Goal: Complete application form: Complete application form

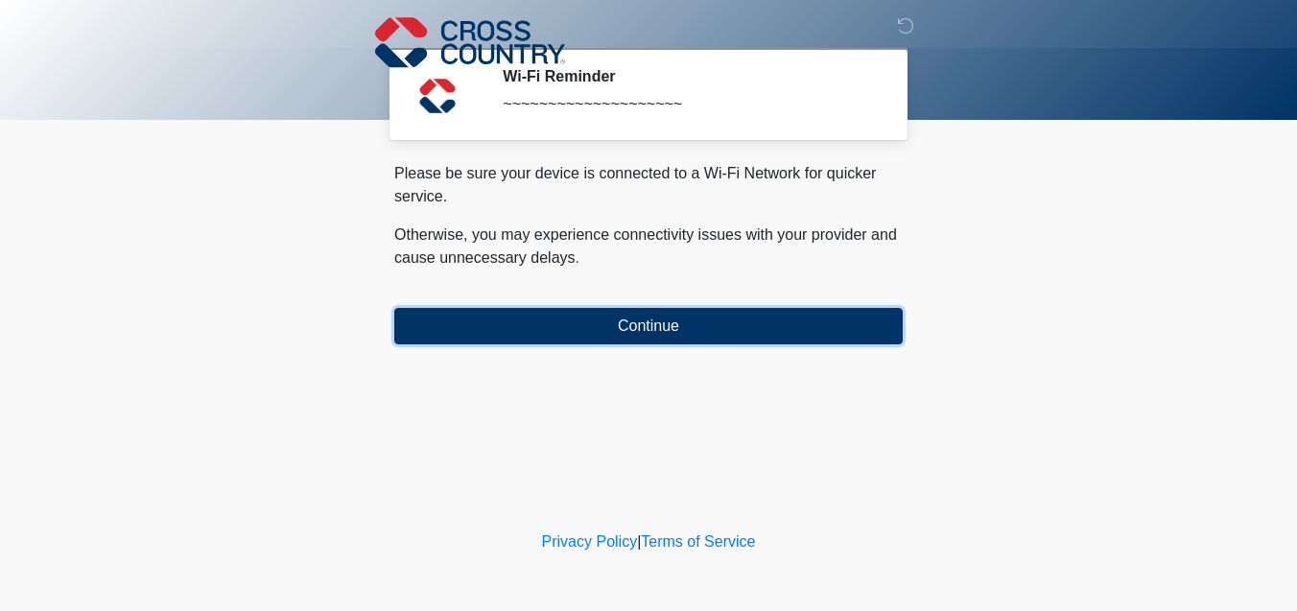
click at [744, 332] on button "Continue" at bounding box center [648, 326] width 509 height 36
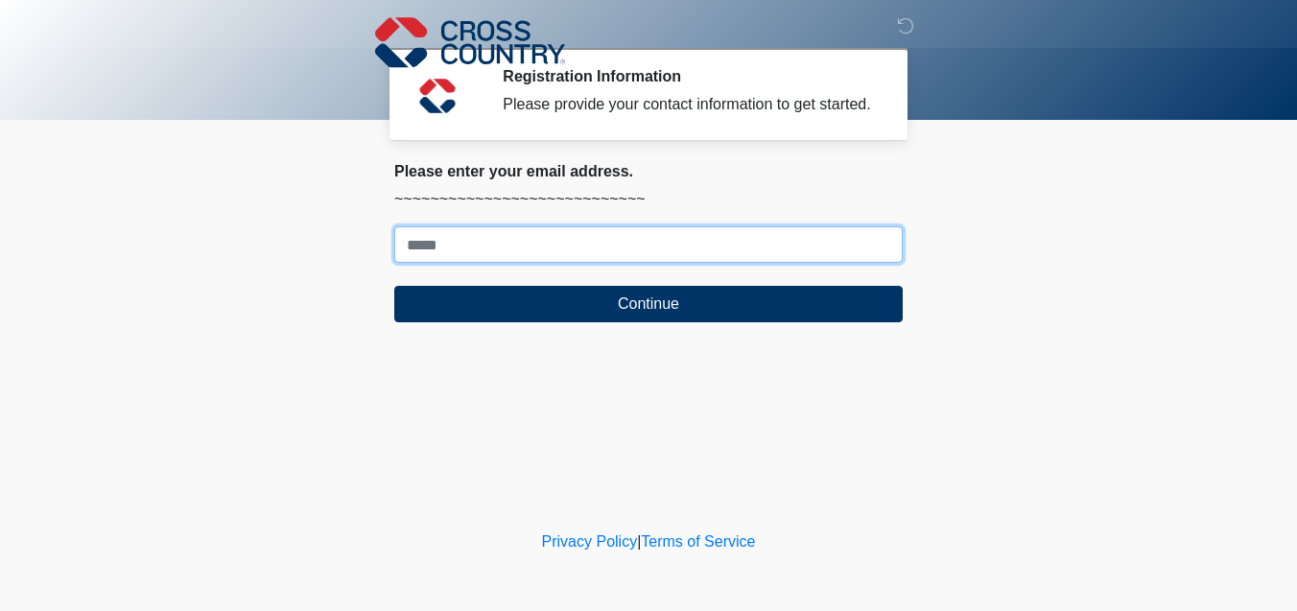
click at [674, 263] on input "Where should we email your response?" at bounding box center [648, 244] width 509 height 36
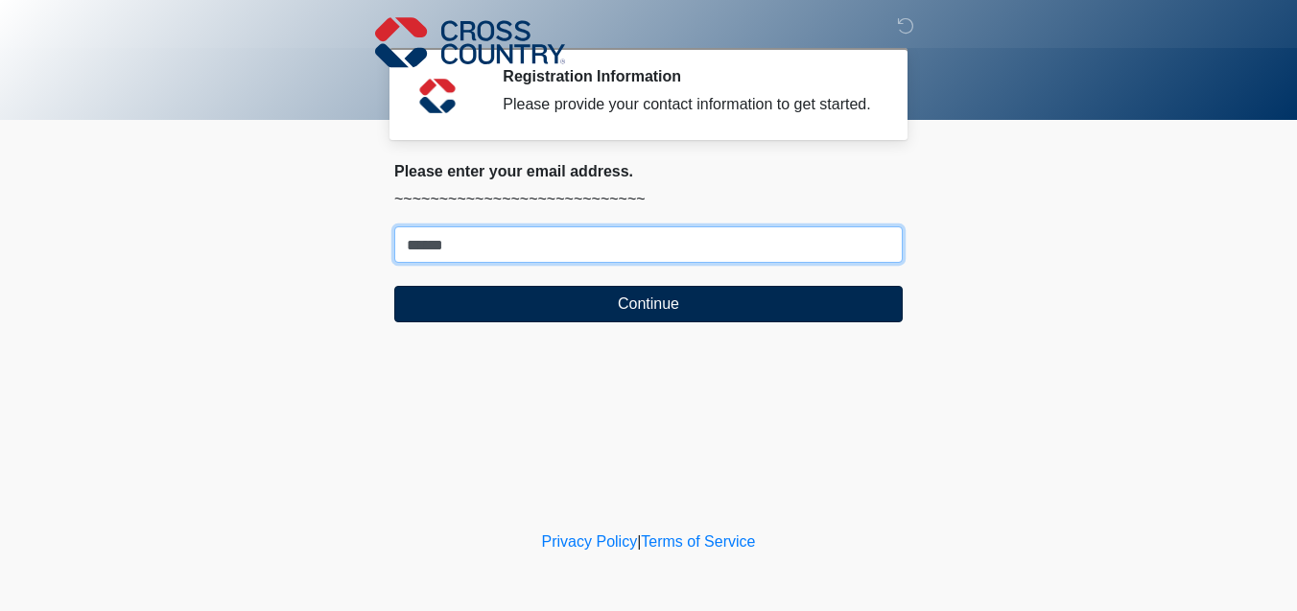
type input "**********"
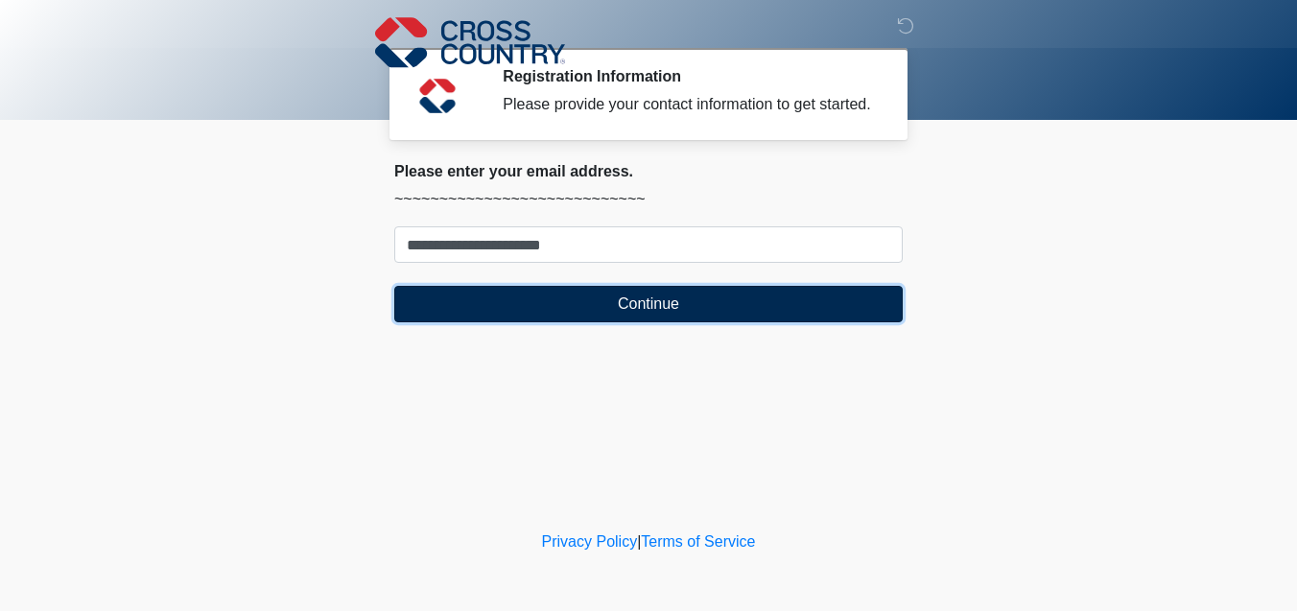
click at [629, 322] on button "Continue" at bounding box center [648, 304] width 509 height 36
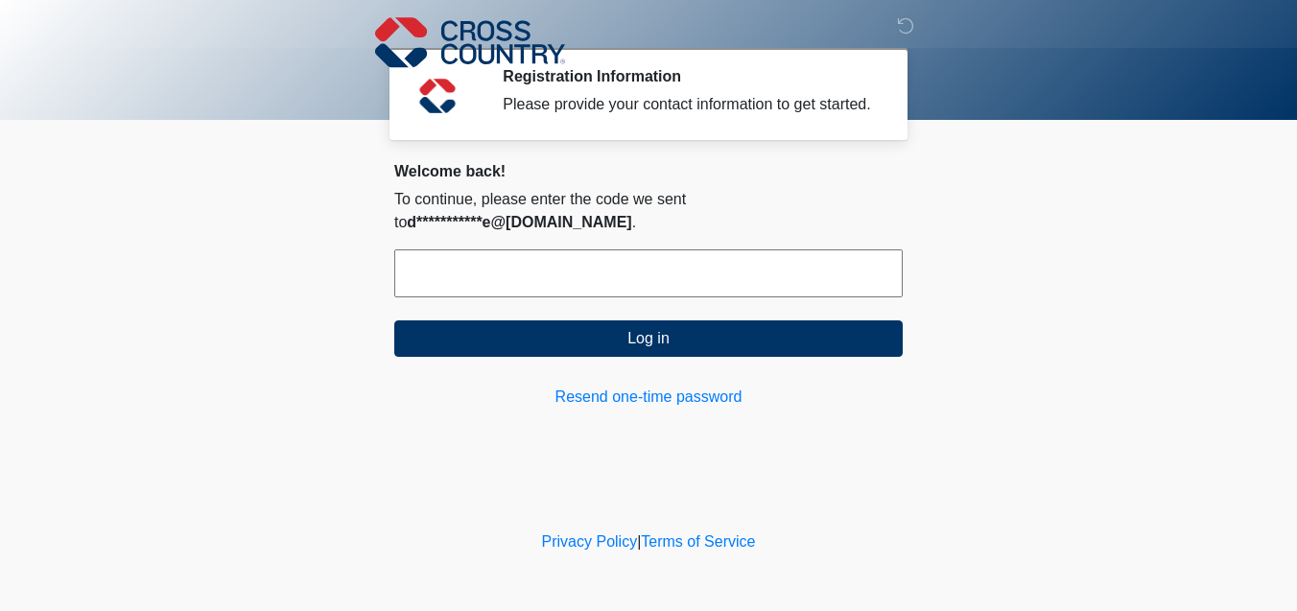
click at [618, 296] on input "text" at bounding box center [648, 273] width 509 height 48
type input "******"
click at [394, 320] on button "Log in" at bounding box center [648, 338] width 509 height 36
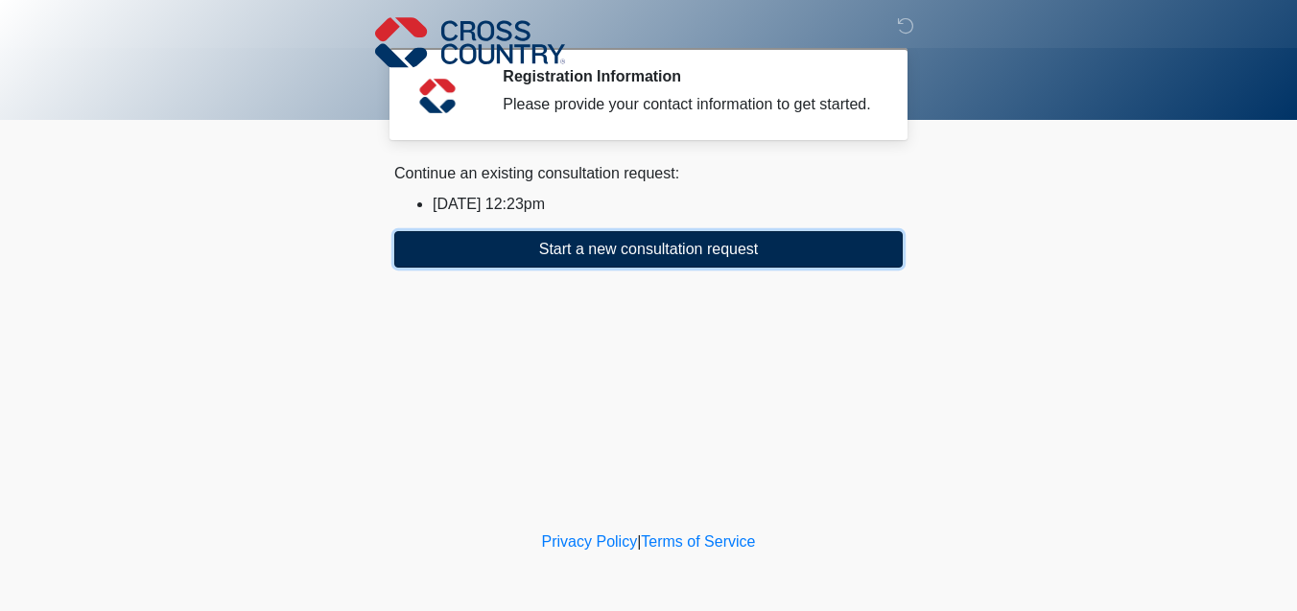
click at [622, 268] on button "Start a new consultation request" at bounding box center [648, 249] width 509 height 36
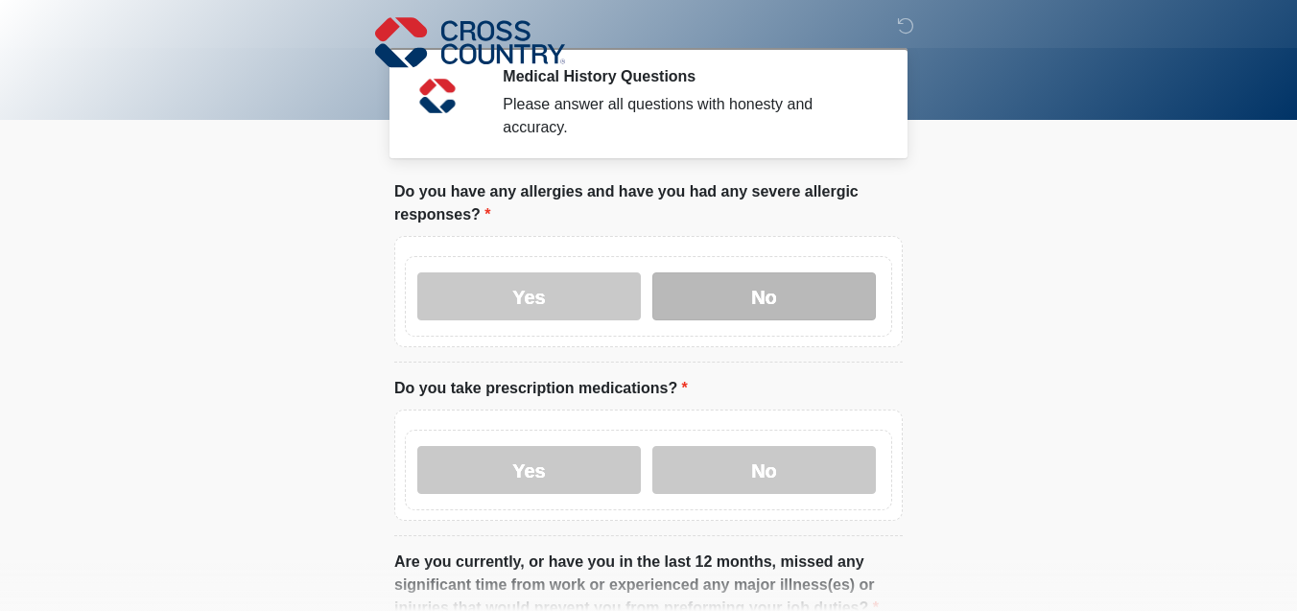
click at [721, 303] on label "No" at bounding box center [764, 297] width 224 height 48
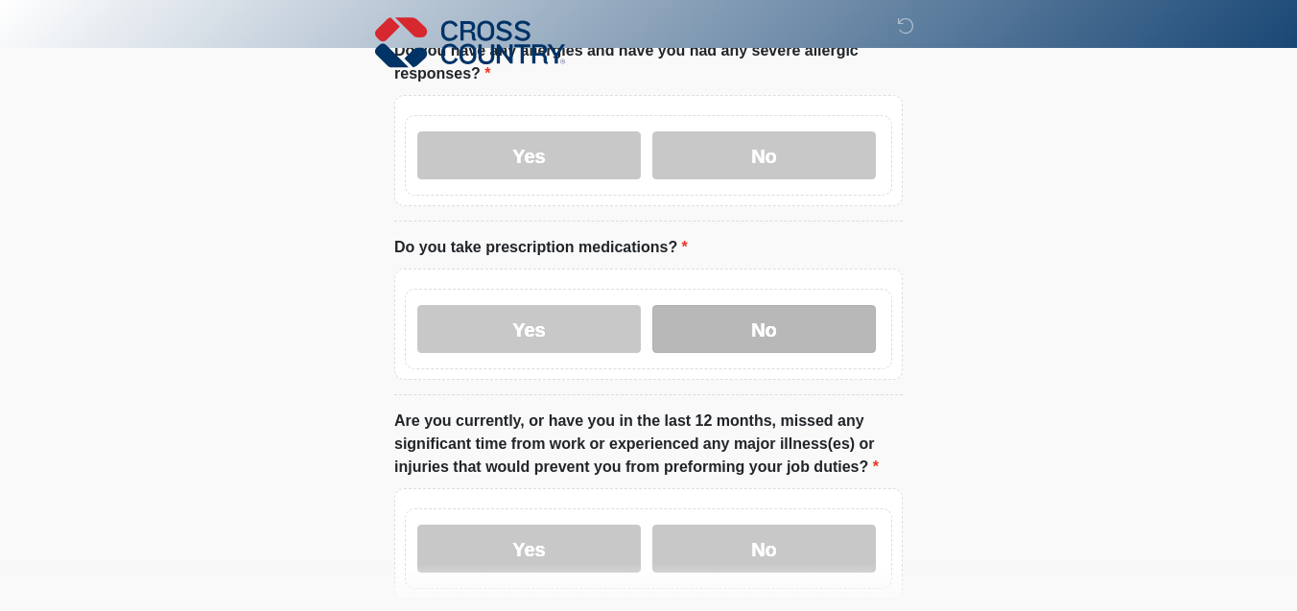
click at [724, 310] on label "No" at bounding box center [764, 329] width 224 height 48
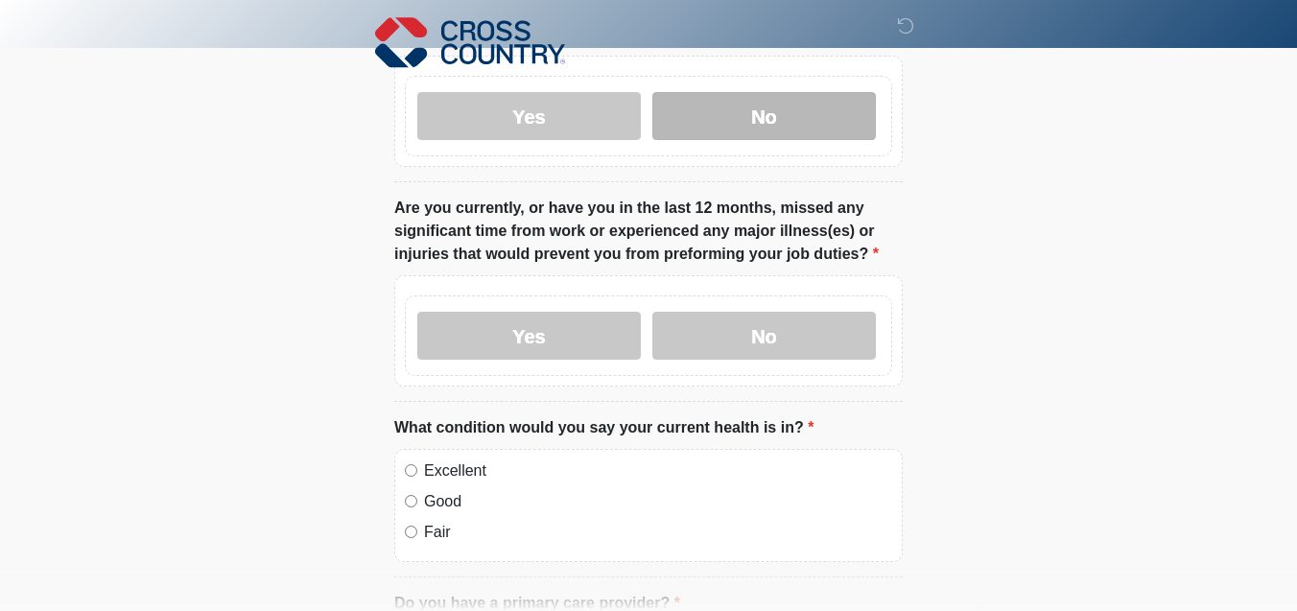
scroll to position [356, 0]
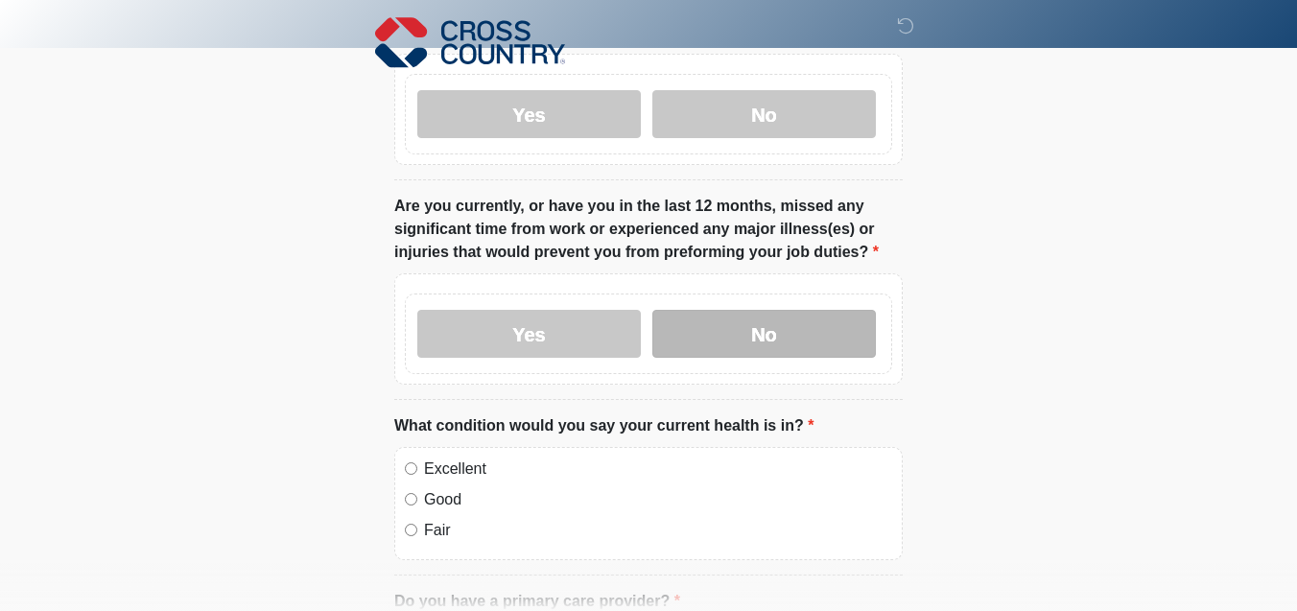
click at [759, 322] on label "No" at bounding box center [764, 334] width 224 height 48
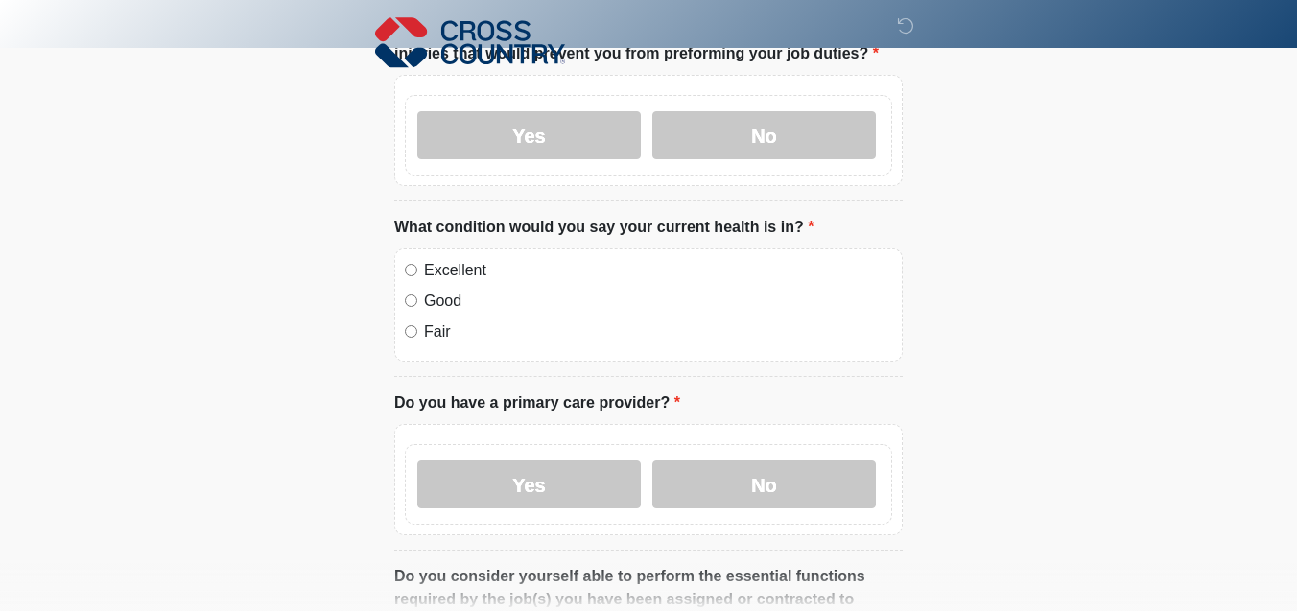
scroll to position [575, 0]
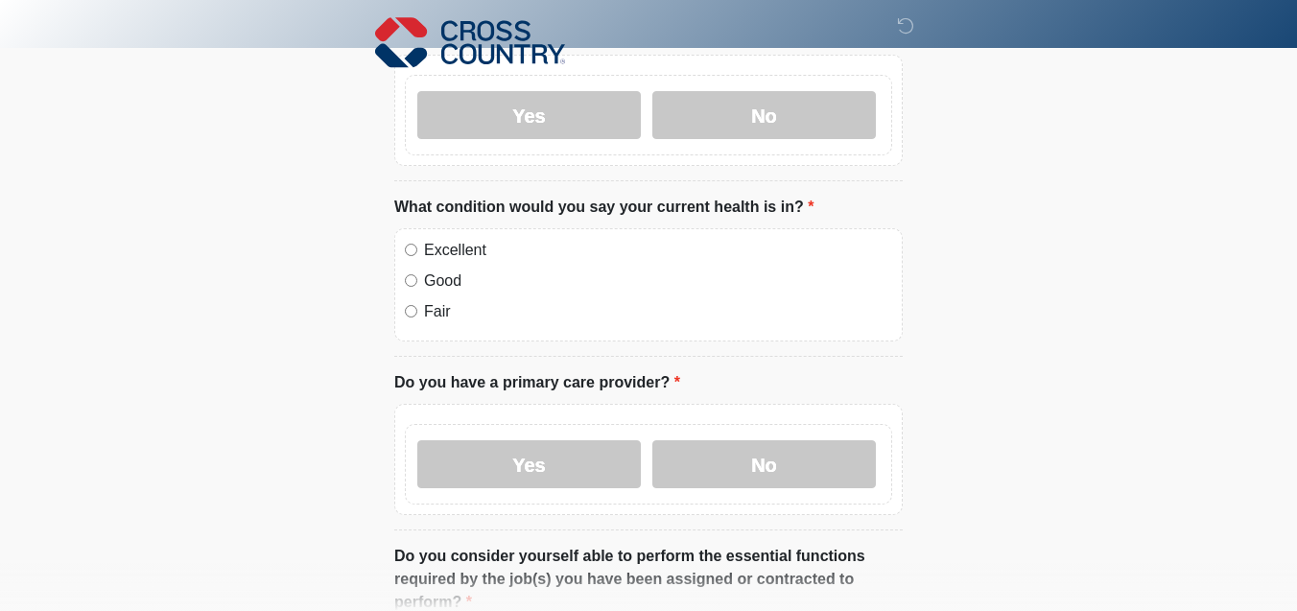
click at [440, 250] on label "Excellent" at bounding box center [658, 250] width 468 height 23
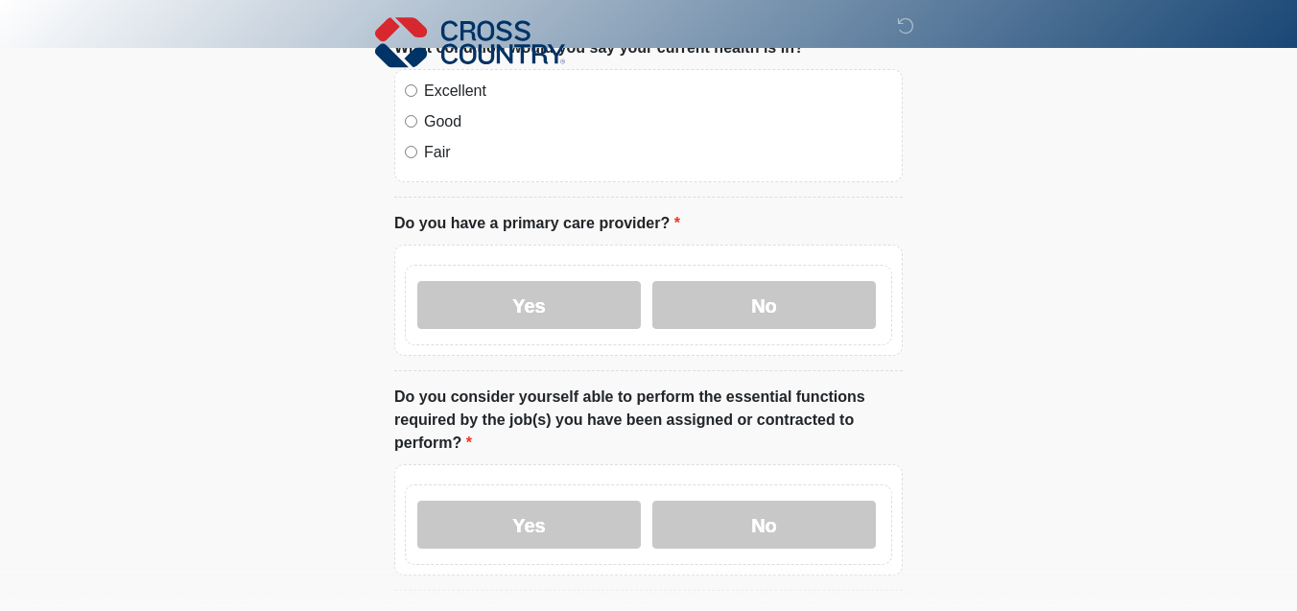
scroll to position [747, 0]
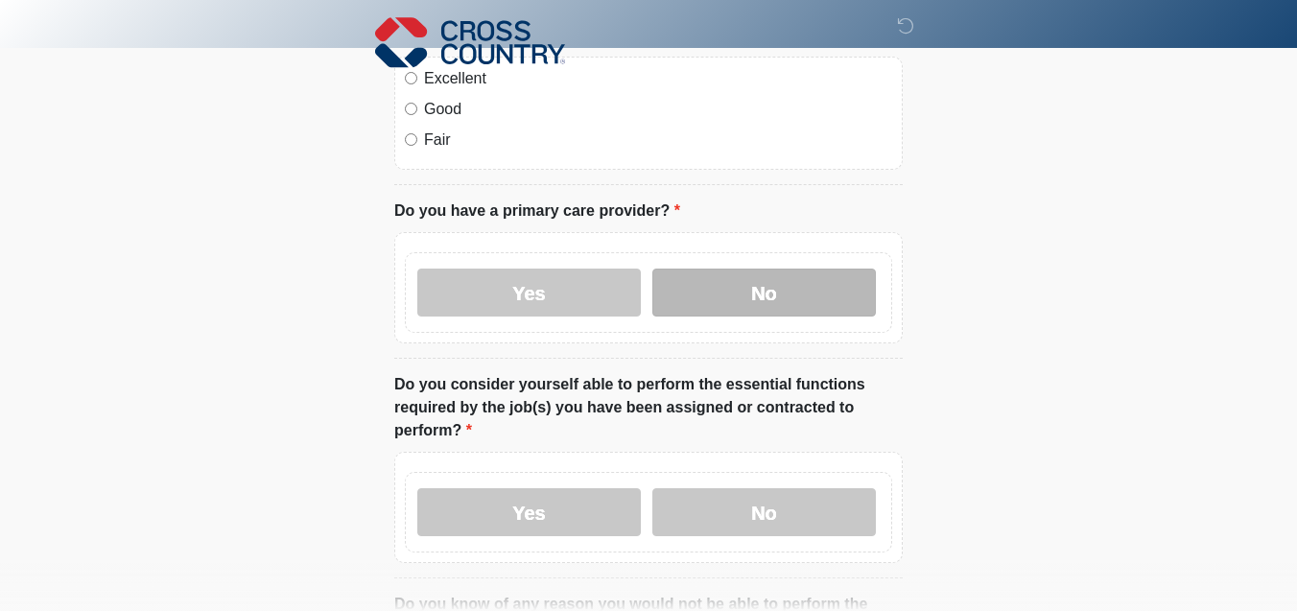
click at [781, 306] on label "No" at bounding box center [764, 293] width 224 height 48
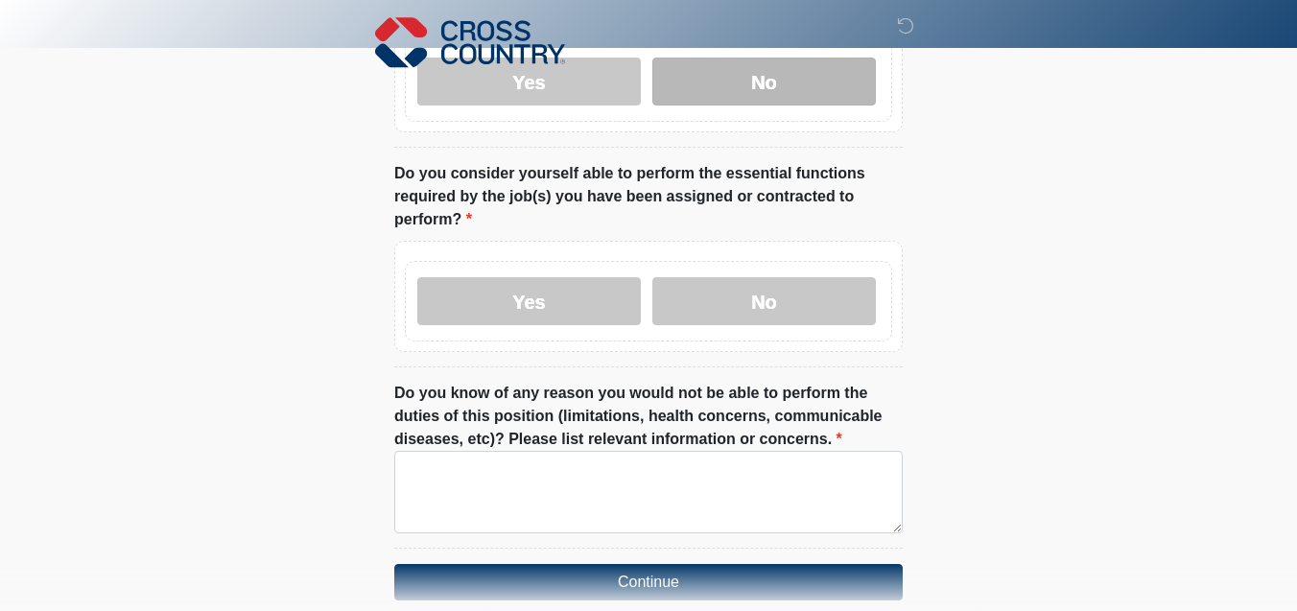
scroll to position [972, 0]
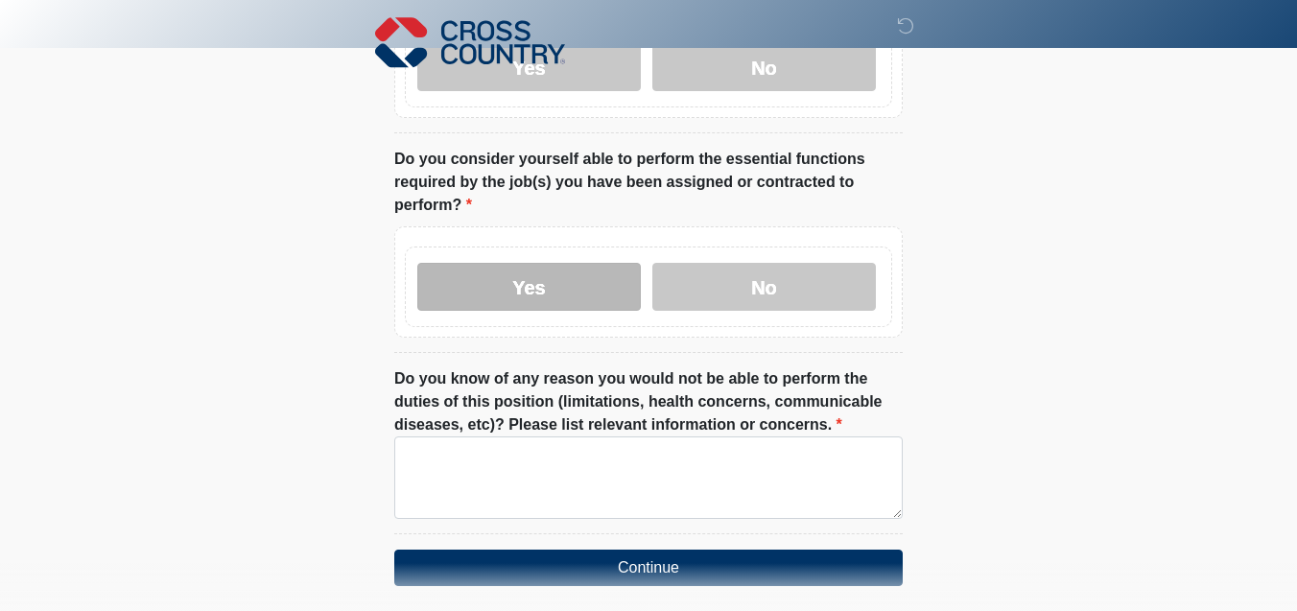
click at [550, 273] on label "Yes" at bounding box center [529, 287] width 224 height 48
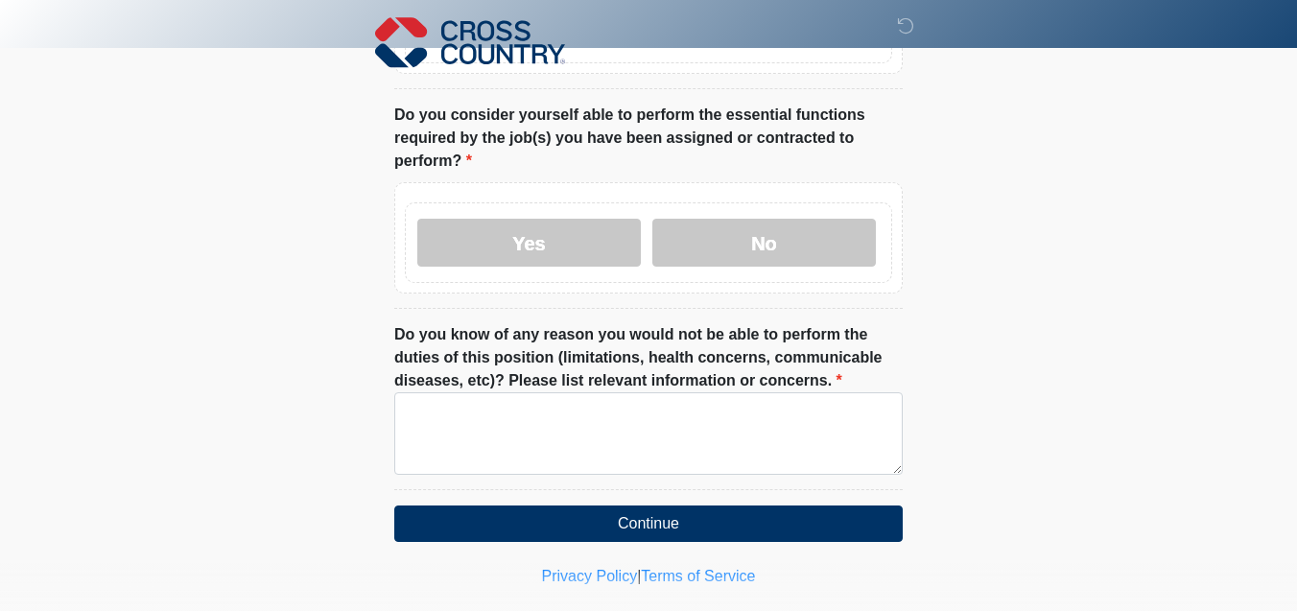
scroll to position [1047, 0]
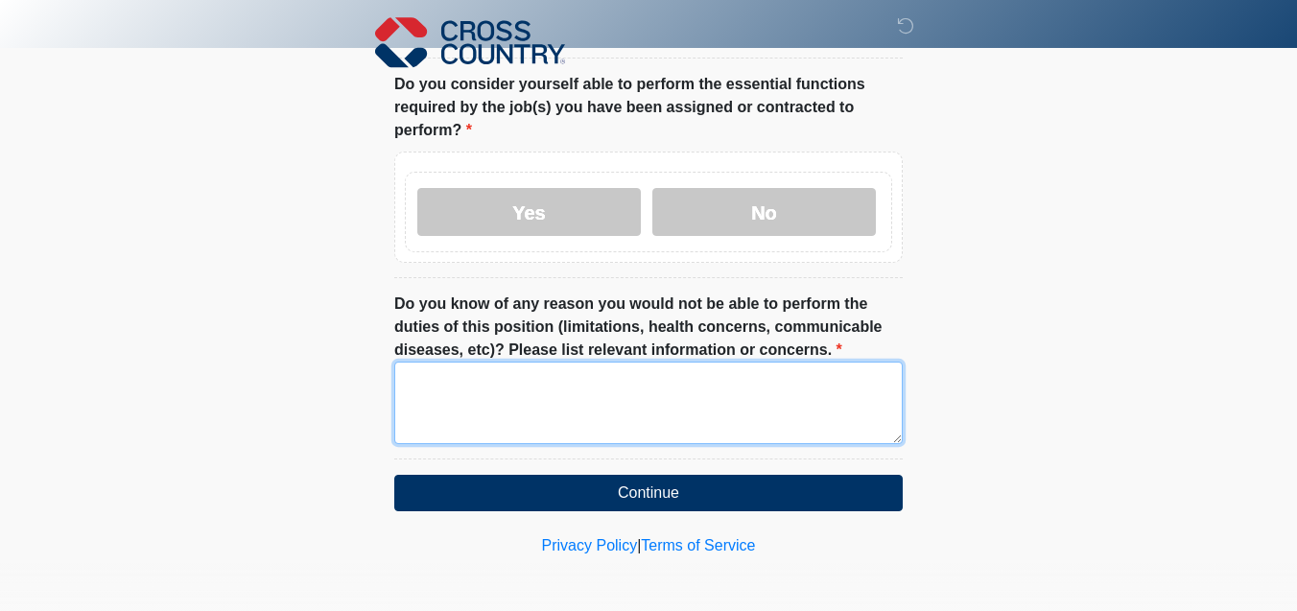
click at [802, 408] on textarea "Do you know of any reason you would not be able to perform the duties of this p…" at bounding box center [648, 403] width 509 height 83
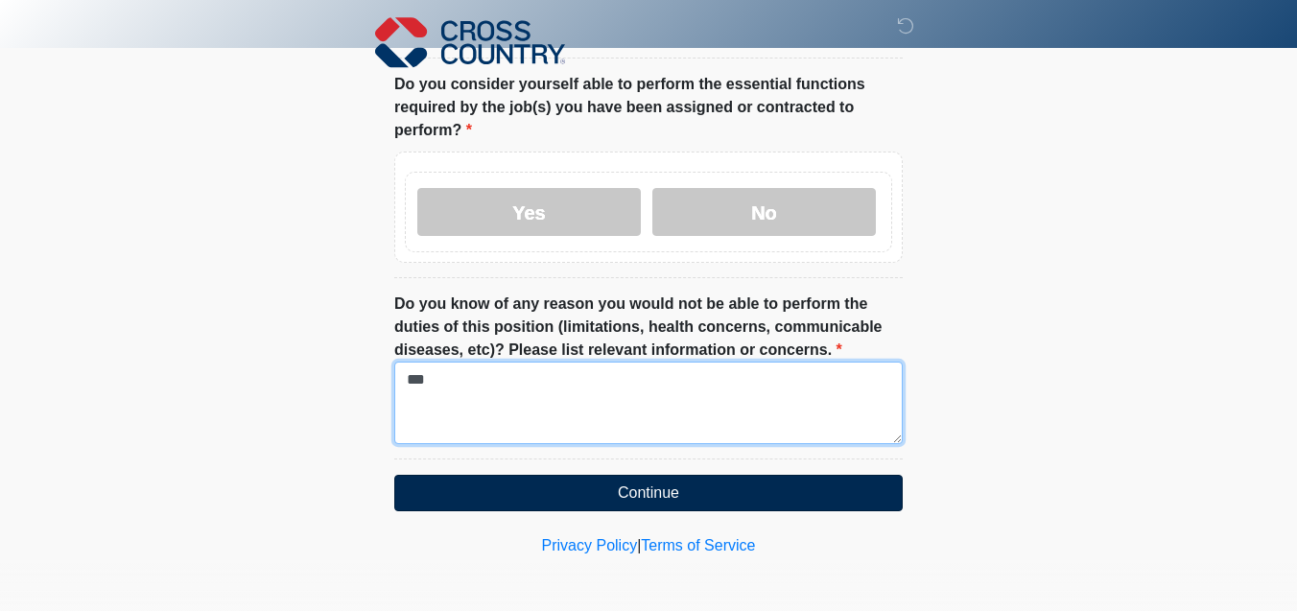
type textarea "***"
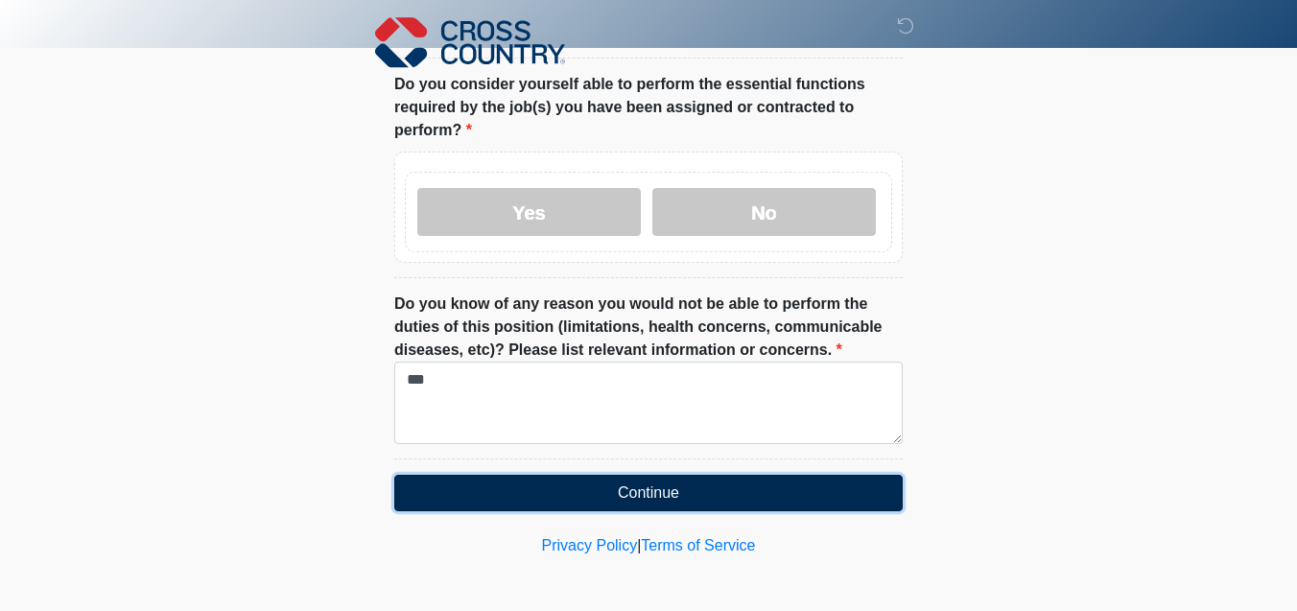
click at [815, 488] on button "Continue" at bounding box center [648, 493] width 509 height 36
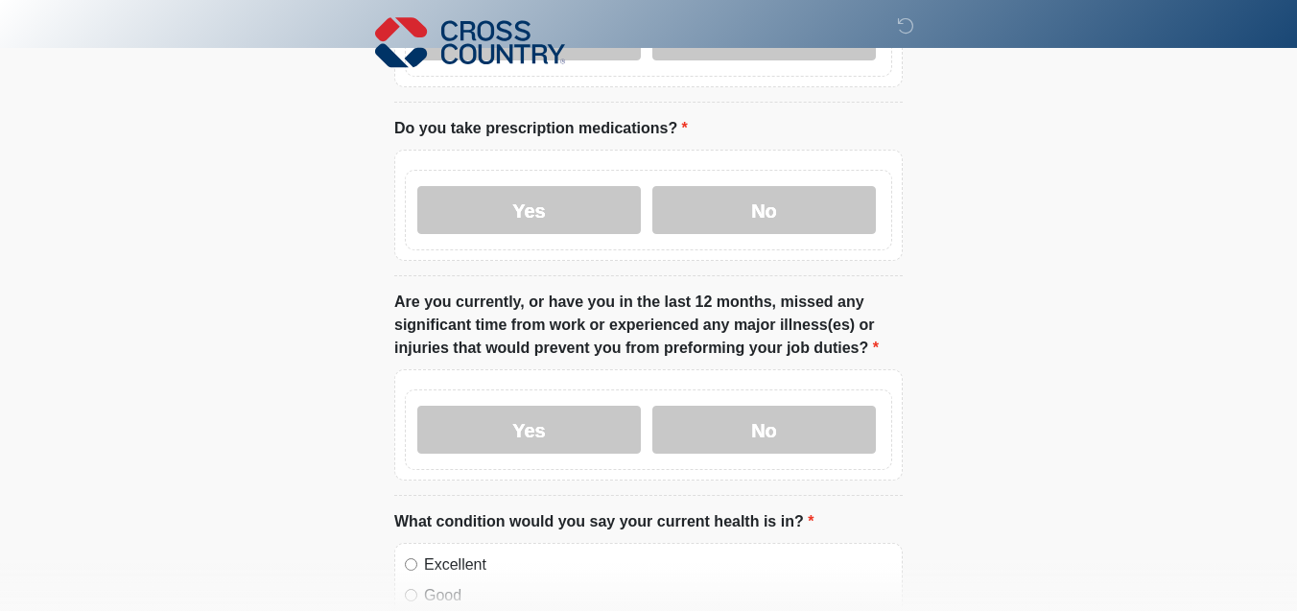
scroll to position [0, 0]
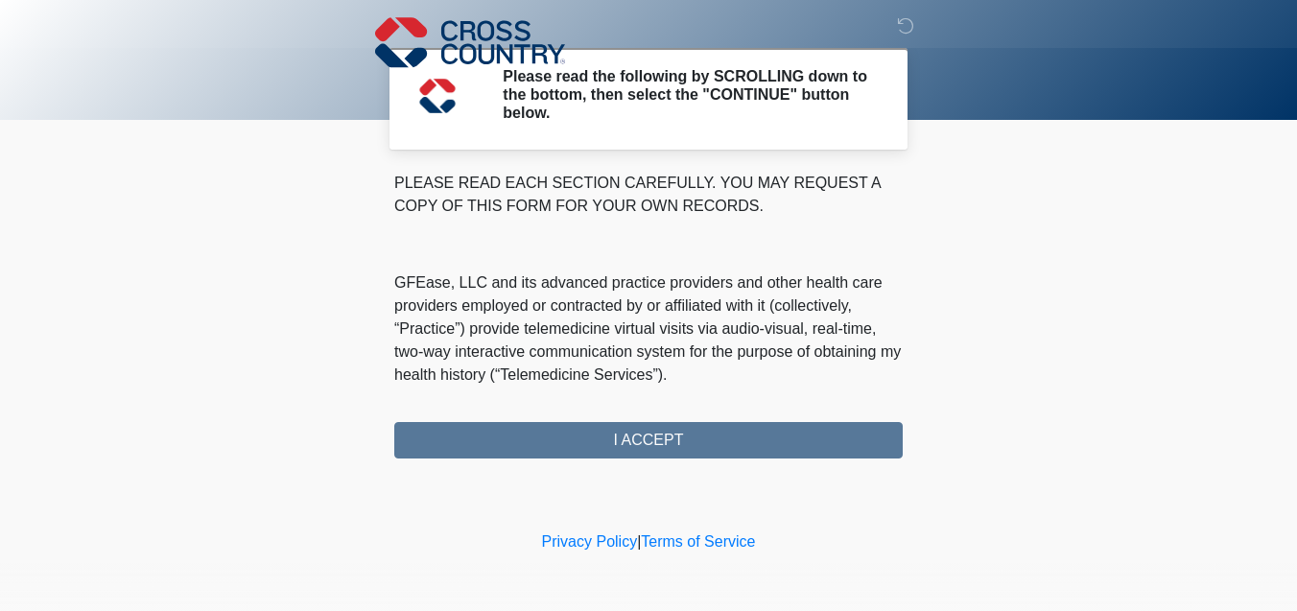
click at [749, 440] on div "PLEASE READ EACH SECTION CAREFULLY. YOU MAY REQUEST A COPY OF THIS FORM FOR YOU…" at bounding box center [648, 315] width 509 height 287
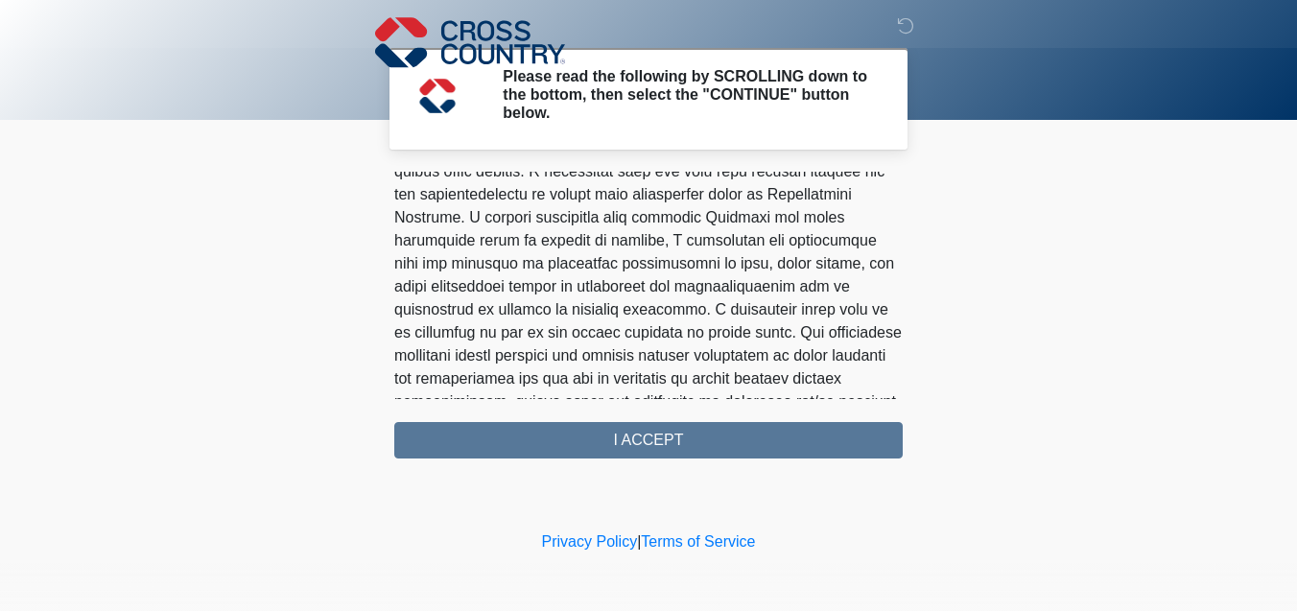
scroll to position [1308, 0]
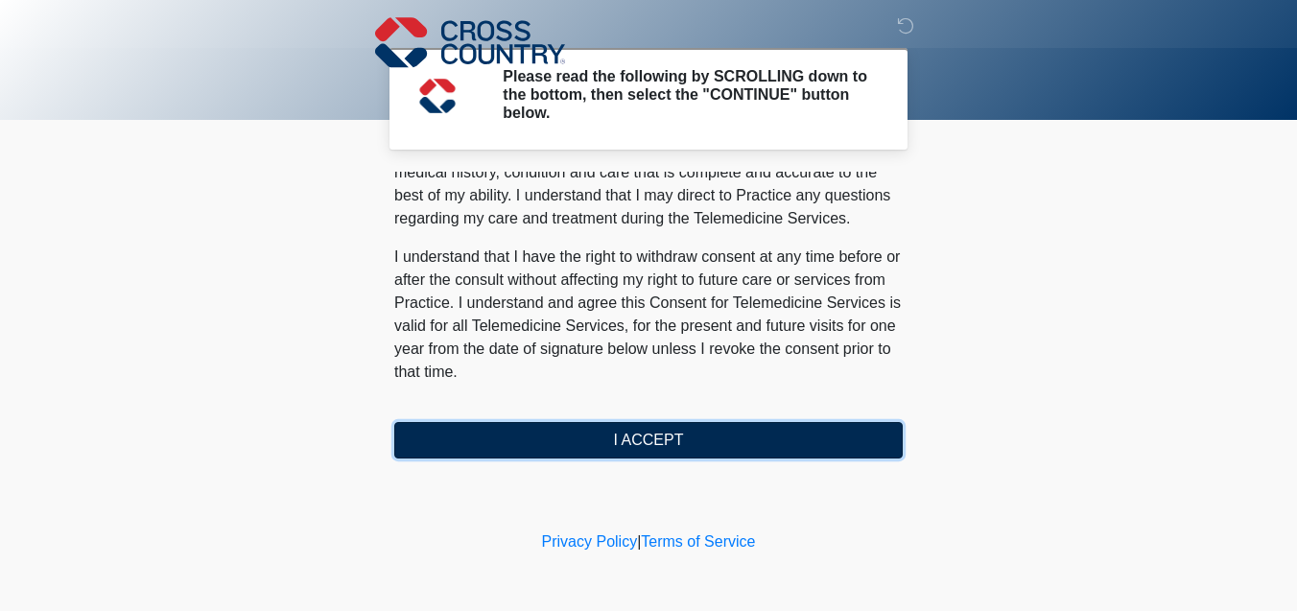
click at [653, 435] on button "I ACCEPT" at bounding box center [648, 440] width 509 height 36
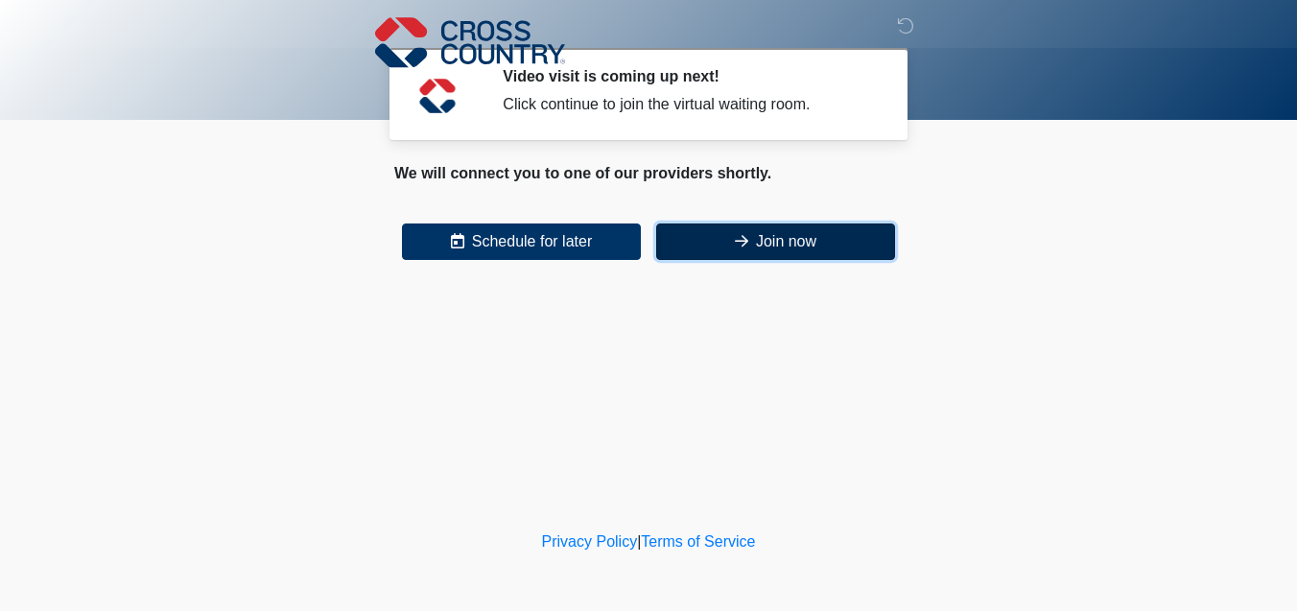
click at [782, 245] on button "Join now" at bounding box center [775, 242] width 239 height 36
